Goal: Book appointment/travel/reservation

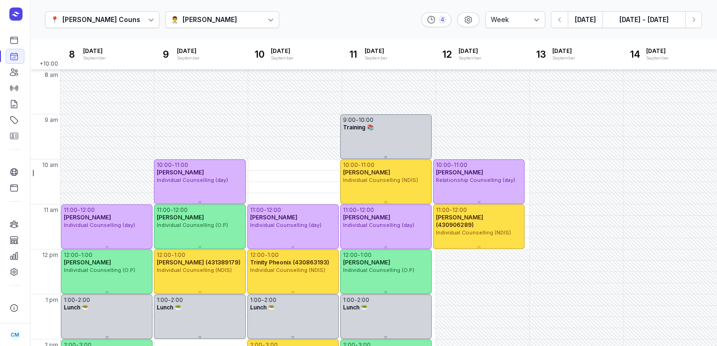
select select "week"
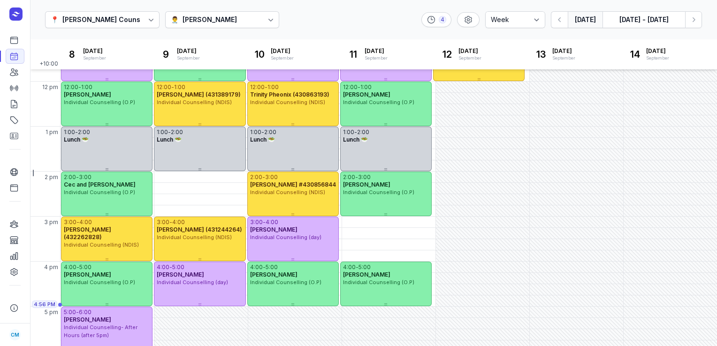
click at [582, 25] on button "[DATE]" at bounding box center [584, 19] width 35 height 17
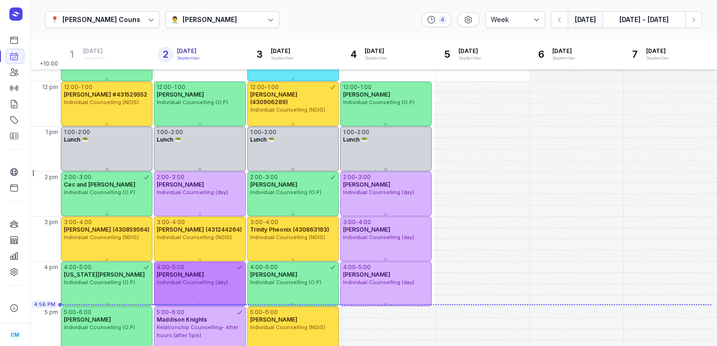
click at [212, 268] on div "4:00 - 5:00" at bounding box center [196, 268] width 79 height 8
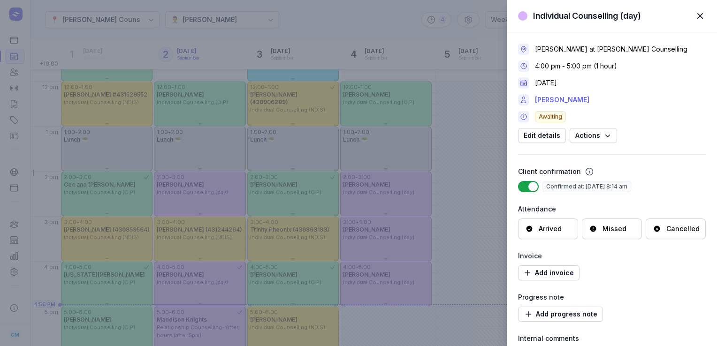
click at [549, 98] on link "[PERSON_NAME]" at bounding box center [562, 99] width 54 height 11
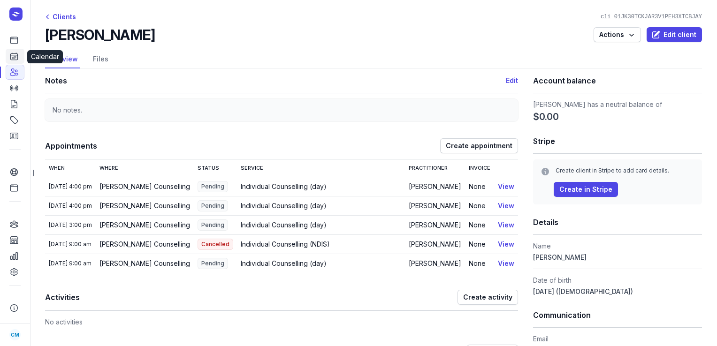
click at [22, 57] on link "Calendar" at bounding box center [15, 56] width 19 height 15
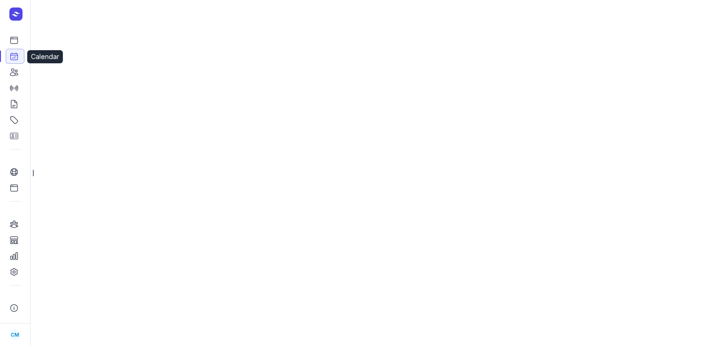
select select "week"
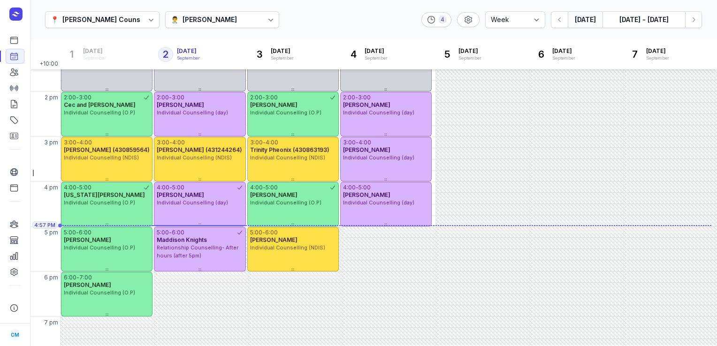
scroll to position [263, 0]
